Goal: Task Accomplishment & Management: Manage account settings

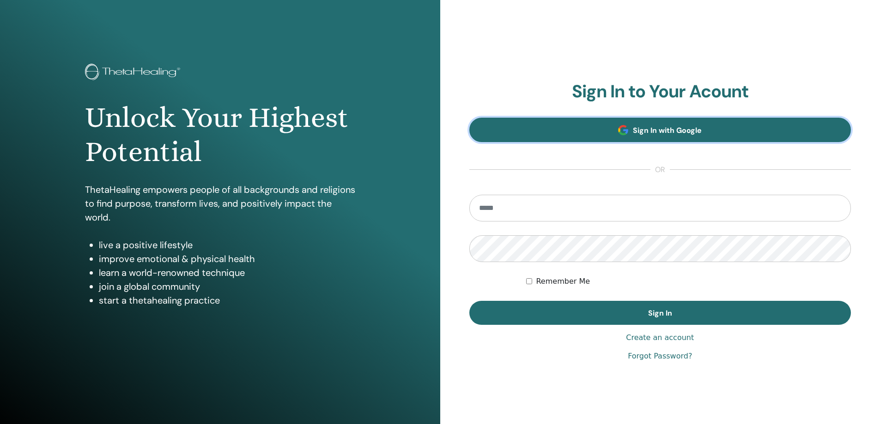
click at [646, 126] on span "Sign In with Google" at bounding box center [667, 131] width 69 height 10
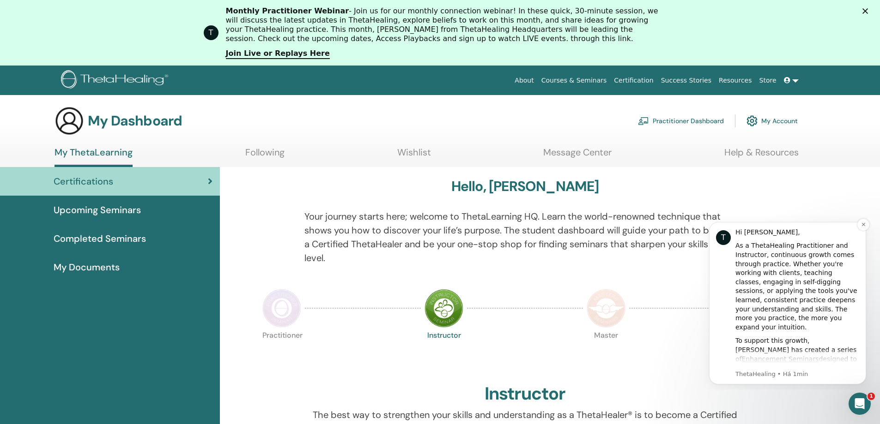
click at [816, 280] on div "As a ThetaHealing Practitioner and Instructor, continuous growth comes through …" at bounding box center [797, 287] width 124 height 91
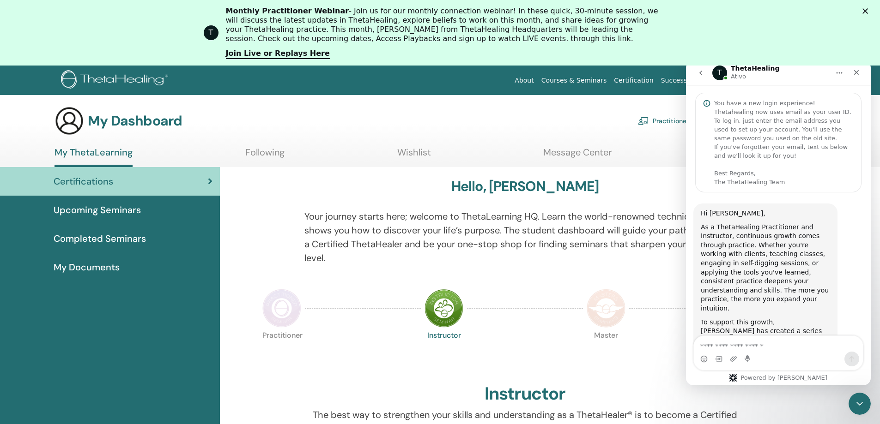
click at [868, 342] on div "Messenger da Intercom" at bounding box center [778, 353] width 185 height 35
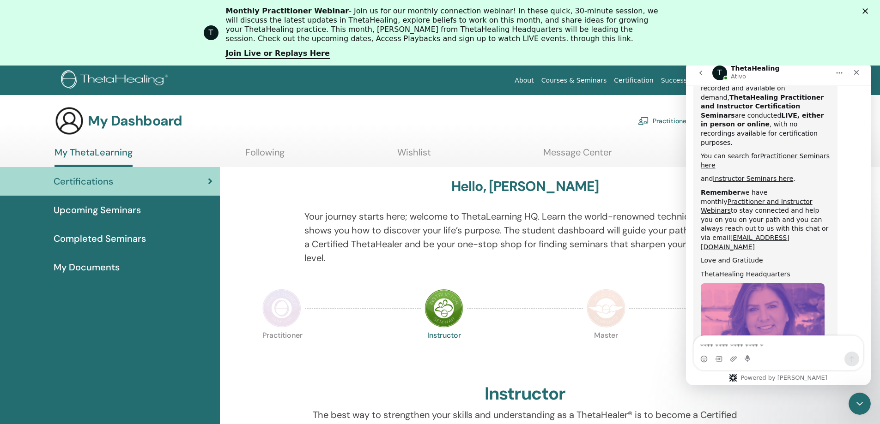
scroll to position [439, 0]
click at [399, 350] on div "Practitioner Instructor Master Certificate of Science" at bounding box center [525, 355] width 532 height 50
click at [436, 354] on p "Instructor" at bounding box center [443, 351] width 39 height 39
click at [857, 70] on icon "Fechar" at bounding box center [855, 72] width 7 height 7
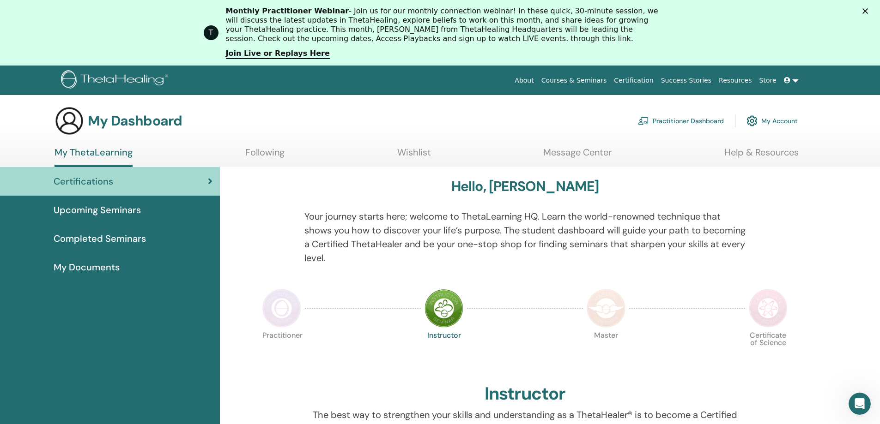
click at [347, 354] on div "Practitioner Instructor Master Certificate of Science" at bounding box center [525, 355] width 532 height 50
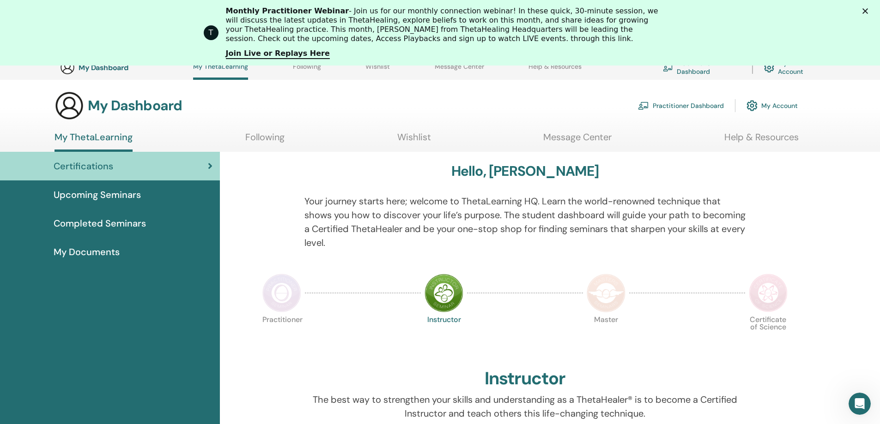
scroll to position [246, 0]
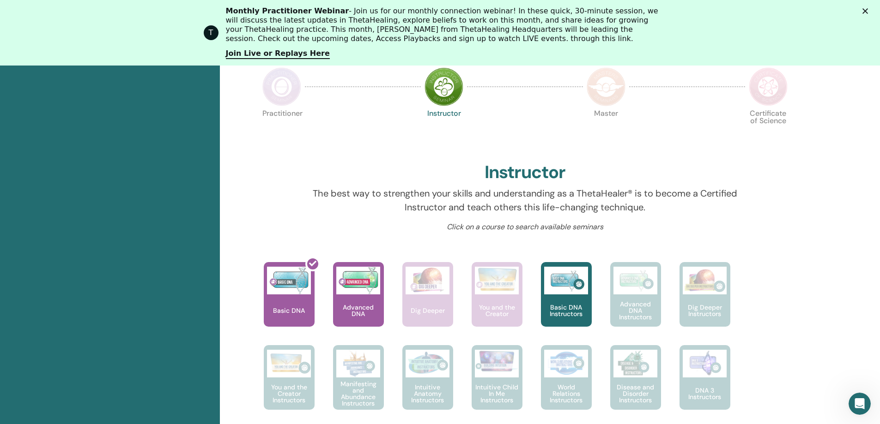
click at [282, 191] on div at bounding box center [274, 204] width 45 height 35
click at [294, 314] on div at bounding box center [294, 298] width 51 height 83
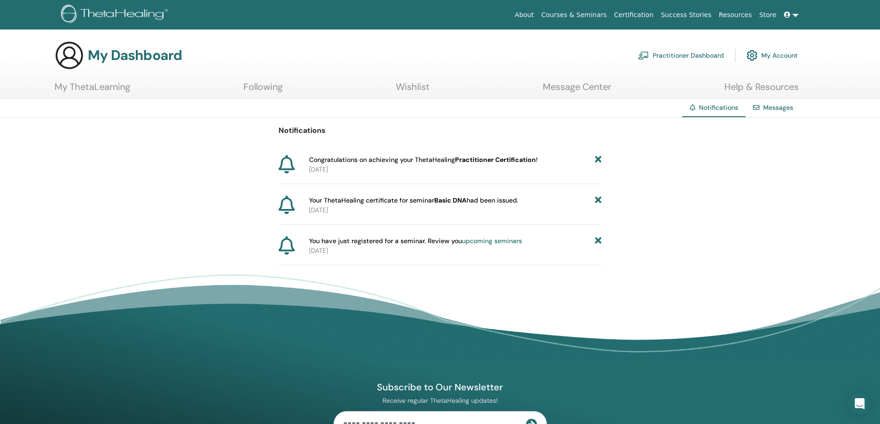
click at [375, 162] on span "Congratulations on achieving your ThetaHealing Practitioner Certification !" at bounding box center [423, 160] width 229 height 10
click at [498, 127] on p "Notifications" at bounding box center [439, 130] width 323 height 11
click at [773, 53] on link "My Account" at bounding box center [771, 55] width 51 height 20
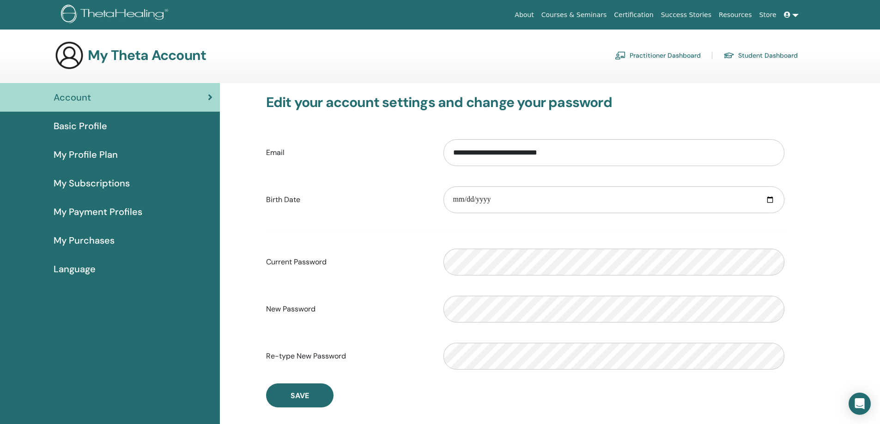
click at [70, 267] on span "Language" at bounding box center [75, 269] width 42 height 14
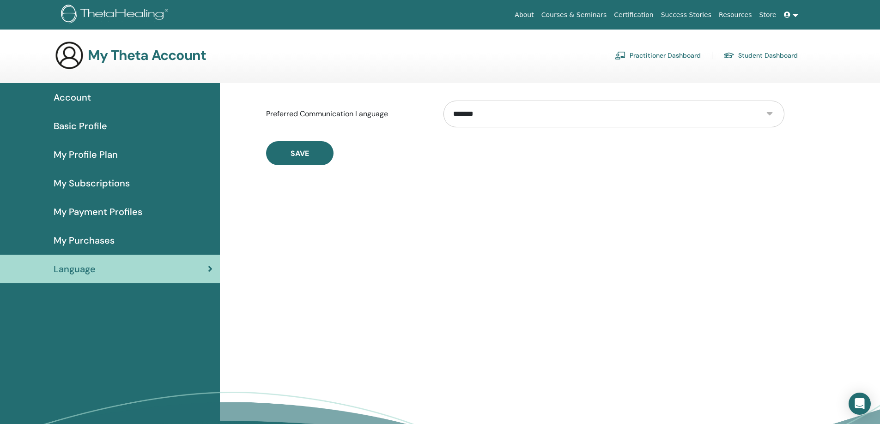
click at [773, 111] on select "**********" at bounding box center [613, 114] width 341 height 27
click at [769, 113] on select "**********" at bounding box center [613, 114] width 341 height 27
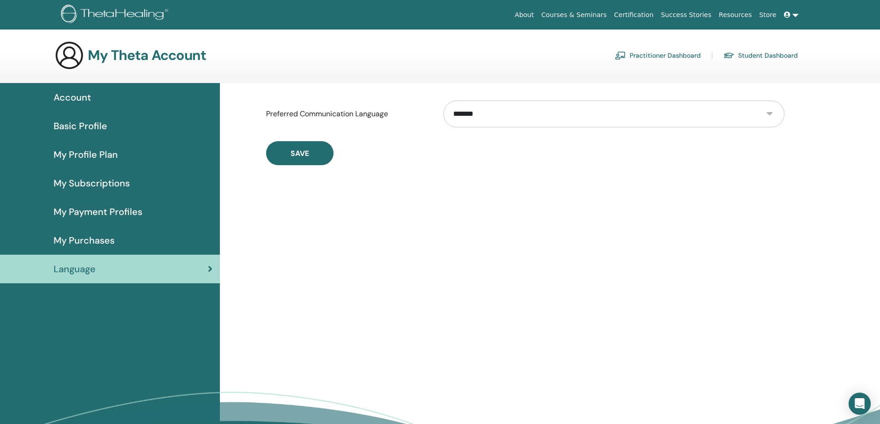
select select "***"
click at [443, 101] on select "**********" at bounding box center [613, 114] width 341 height 27
click at [747, 54] on link "Student Dashboard" at bounding box center [760, 55] width 74 height 15
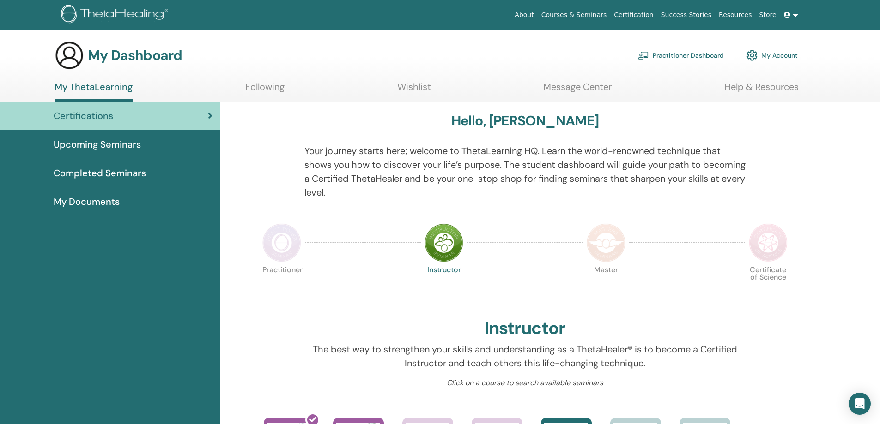
click at [258, 346] on div at bounding box center [274, 360] width 45 height 35
click at [262, 322] on div "Instructor" at bounding box center [525, 330] width 532 height 25
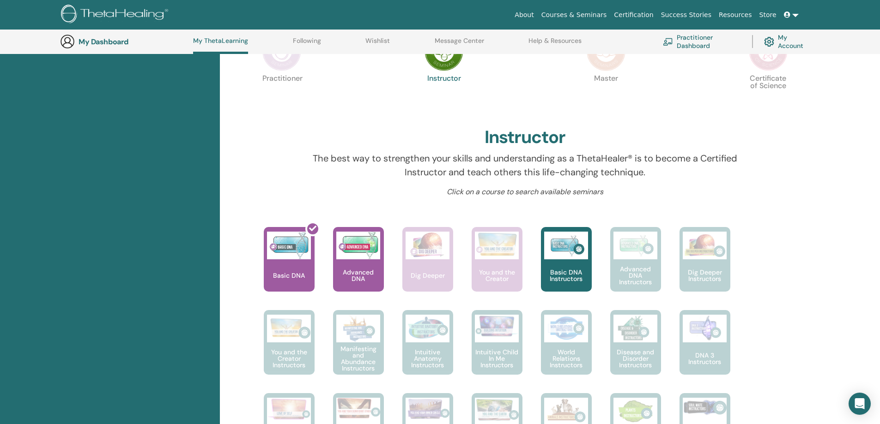
scroll to position [190, 0]
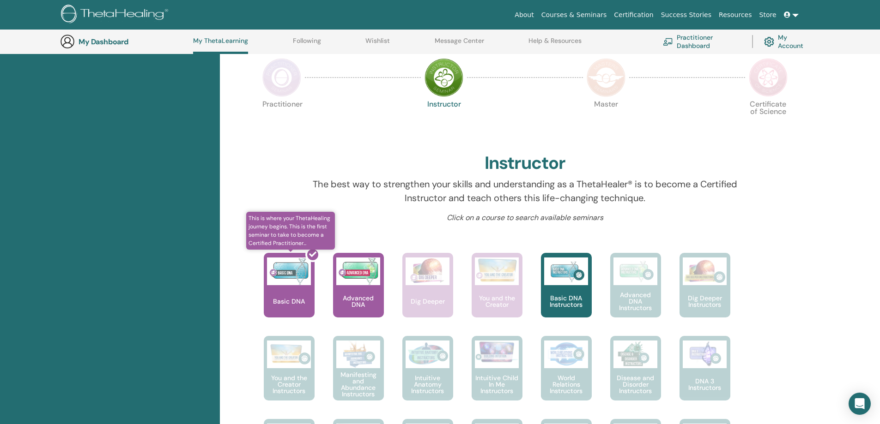
click at [279, 276] on div at bounding box center [294, 289] width 51 height 83
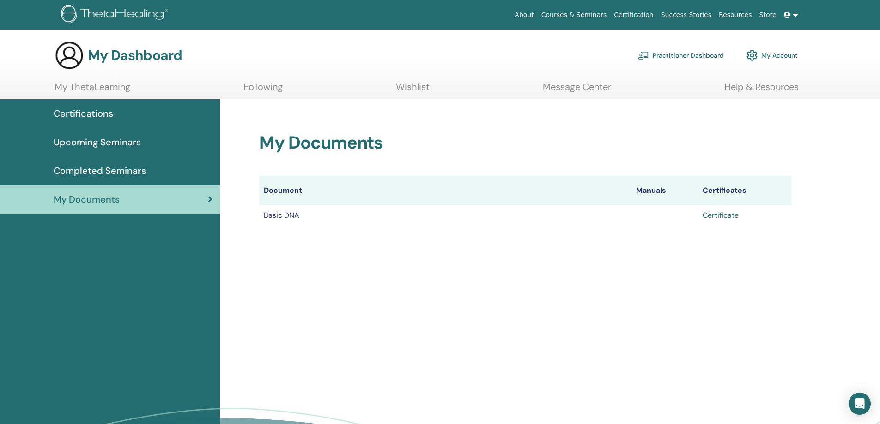
click at [712, 216] on link "Certificate" at bounding box center [720, 216] width 36 height 10
click at [794, 13] on link at bounding box center [791, 14] width 22 height 17
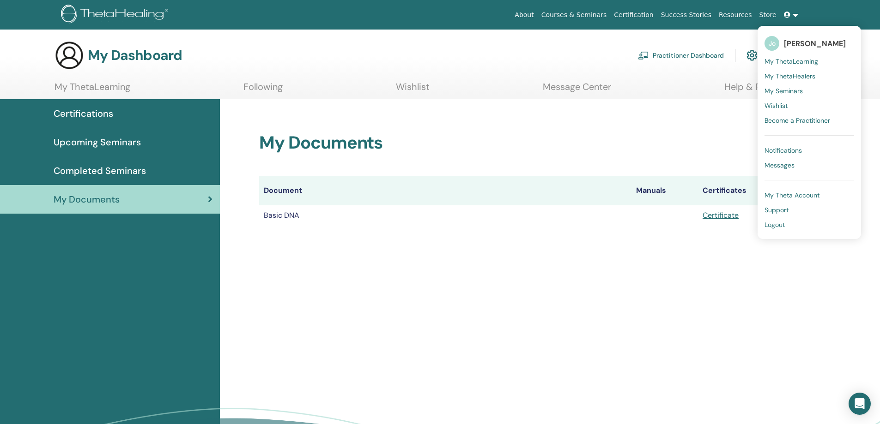
click at [778, 227] on span "Logout" at bounding box center [774, 225] width 20 height 8
